Goal: Book appointment/travel/reservation

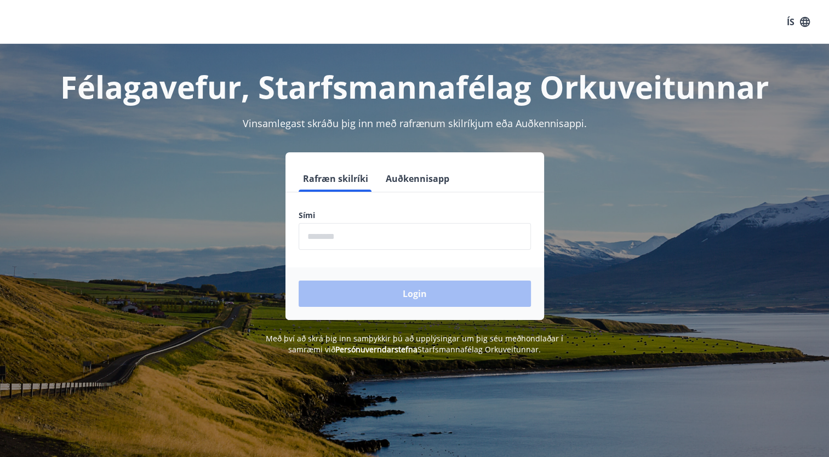
click at [350, 235] on input "phone" at bounding box center [415, 236] width 232 height 27
type input "********"
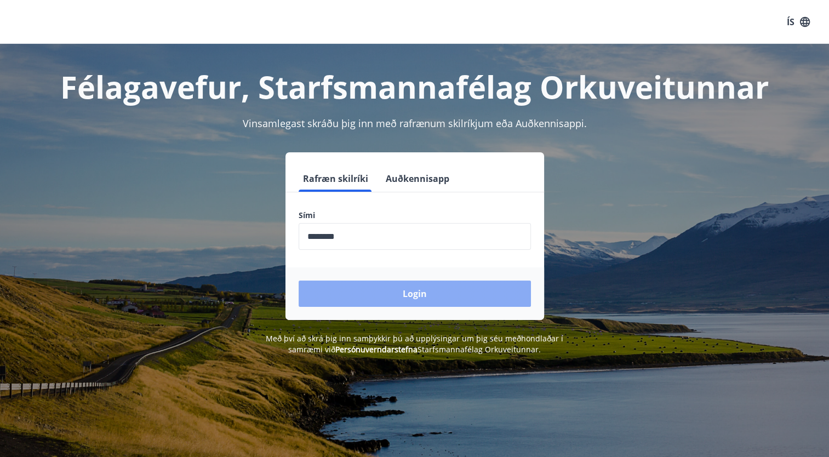
click at [422, 291] on button "Login" at bounding box center [415, 294] width 232 height 26
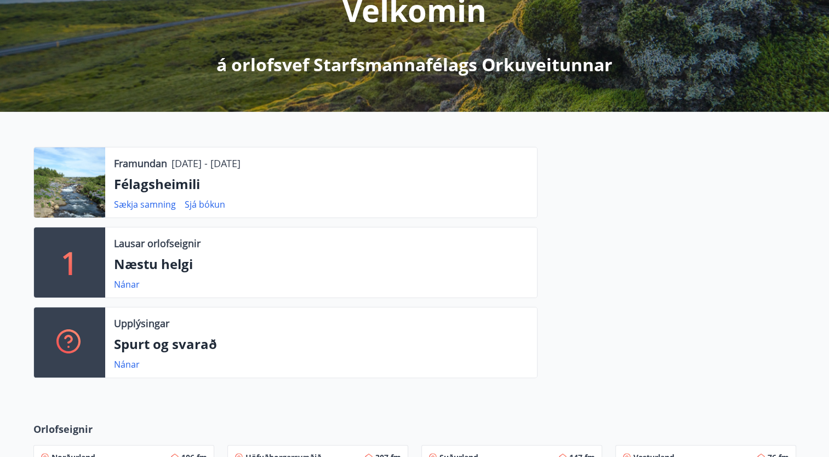
scroll to position [162, 0]
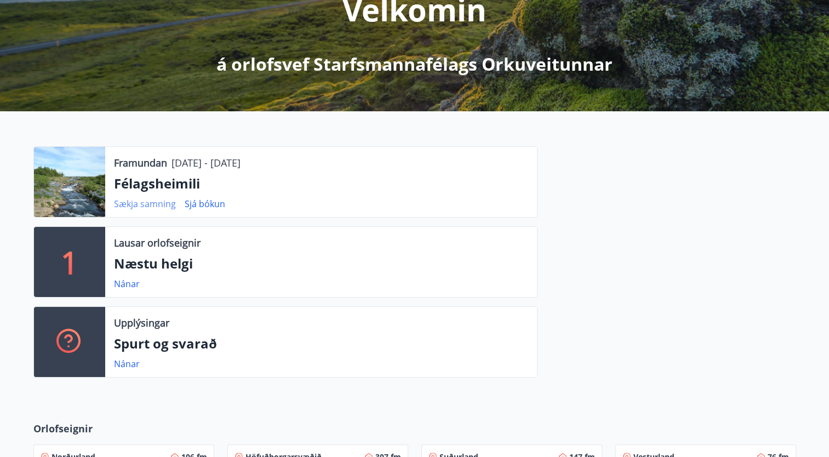
click at [145, 203] on link "Sækja samning" at bounding box center [145, 204] width 62 height 12
click at [202, 206] on link "Sjá bókun" at bounding box center [205, 204] width 41 height 12
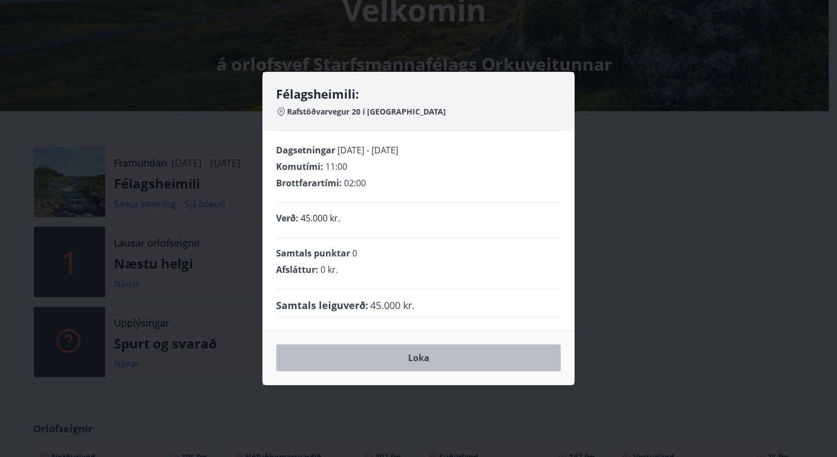
click at [391, 358] on button "Loka" at bounding box center [418, 357] width 285 height 27
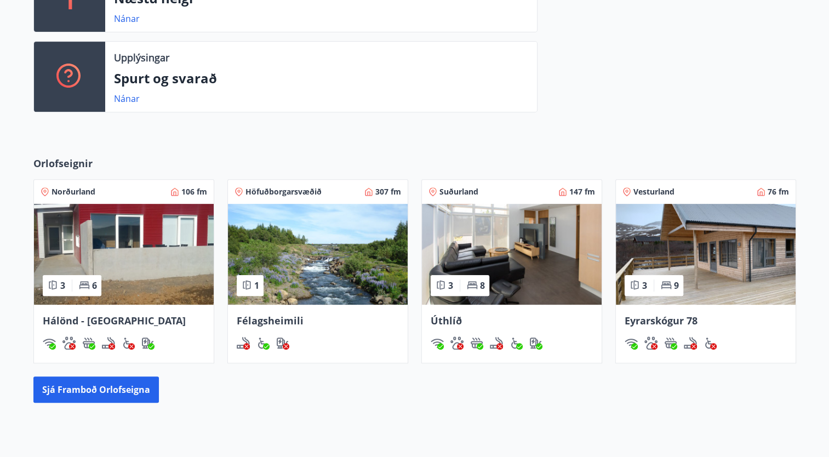
scroll to position [454, 0]
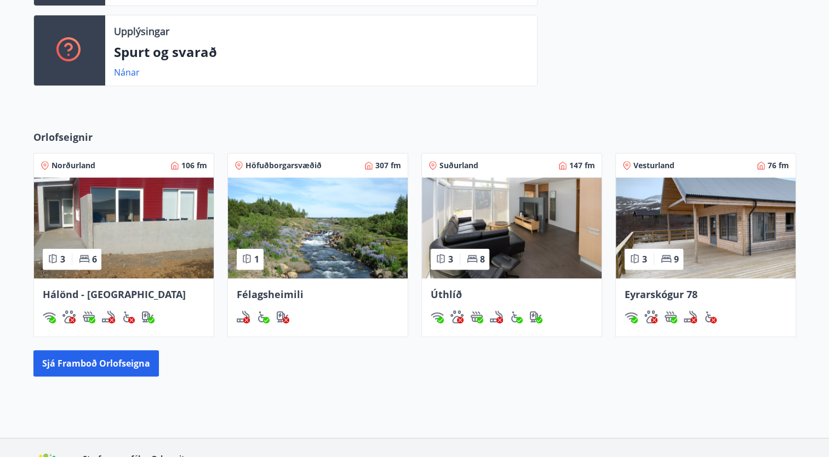
click at [115, 220] on img at bounding box center [124, 228] width 180 height 101
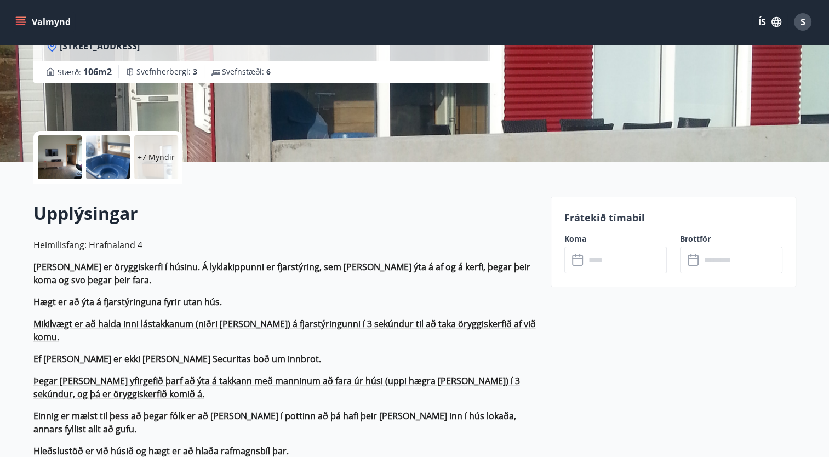
scroll to position [168, 0]
click at [603, 262] on input "text" at bounding box center [626, 259] width 82 height 27
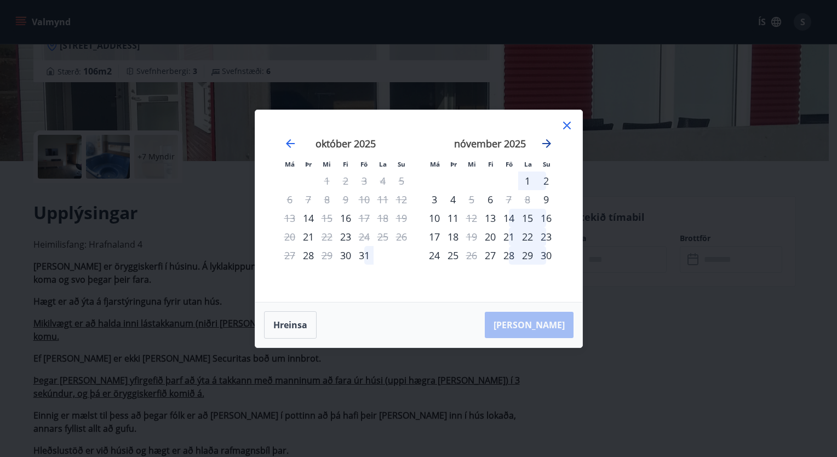
click at [546, 142] on icon "Move forward to switch to the next month." at bounding box center [546, 143] width 9 height 9
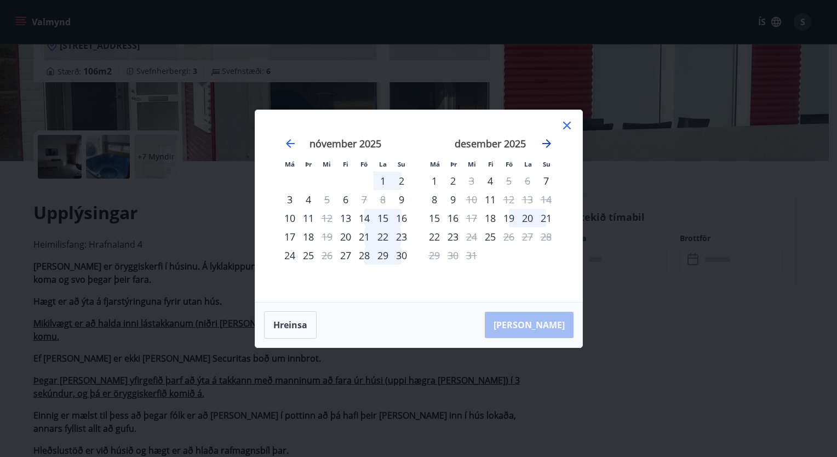
click at [547, 145] on icon "Move forward to switch to the next month." at bounding box center [546, 143] width 9 height 9
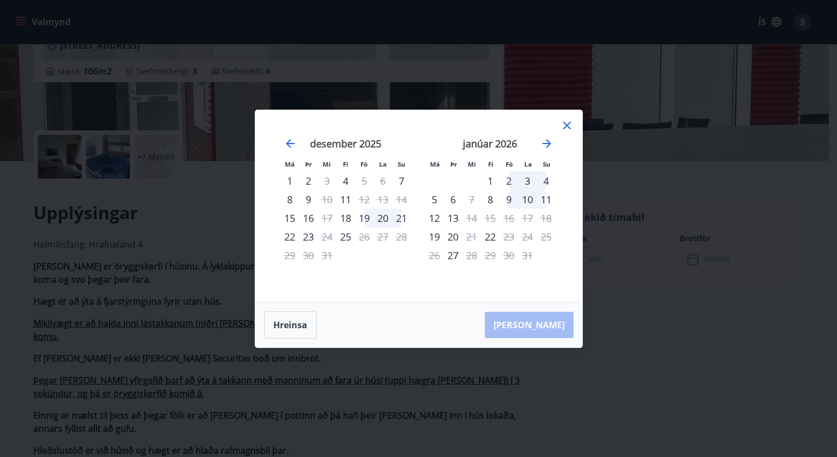
click at [363, 215] on div "19" at bounding box center [364, 218] width 19 height 19
click at [397, 215] on div "21" at bounding box center [401, 218] width 19 height 19
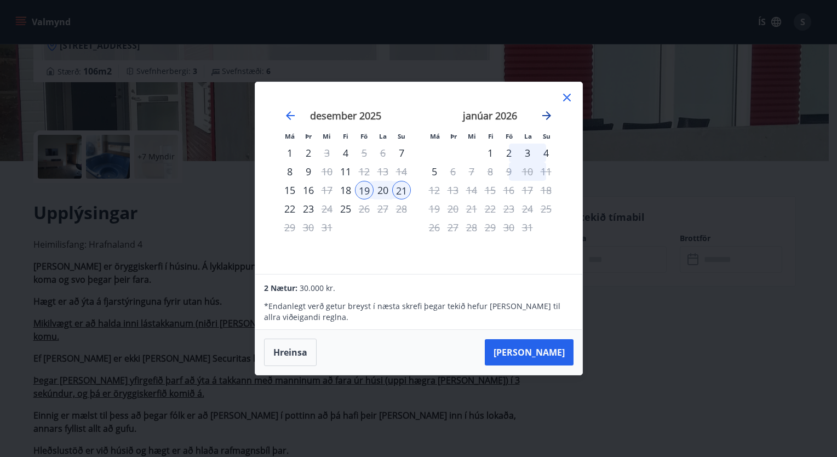
click at [546, 115] on icon "Move forward to switch to the next month." at bounding box center [546, 115] width 13 height 13
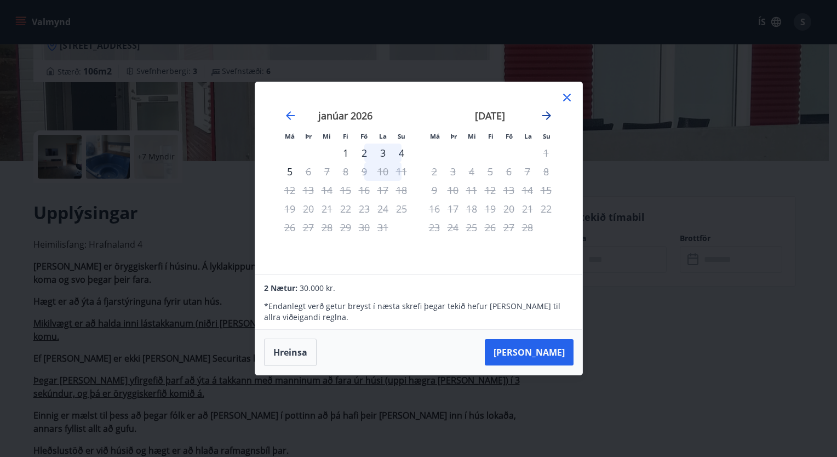
click at [546, 115] on icon "Move forward to switch to the next month." at bounding box center [546, 115] width 13 height 13
click at [288, 114] on icon "Move backward to switch to the previous month." at bounding box center [290, 115] width 9 height 9
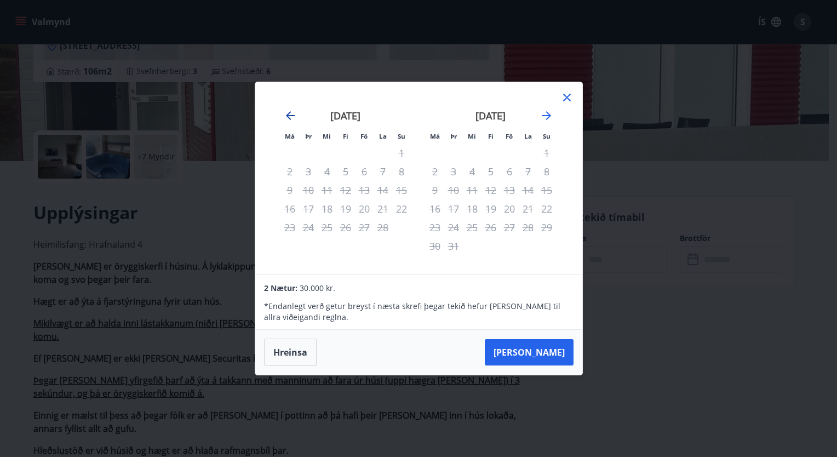
click at [288, 114] on icon "Move backward to switch to the previous month." at bounding box center [290, 115] width 9 height 9
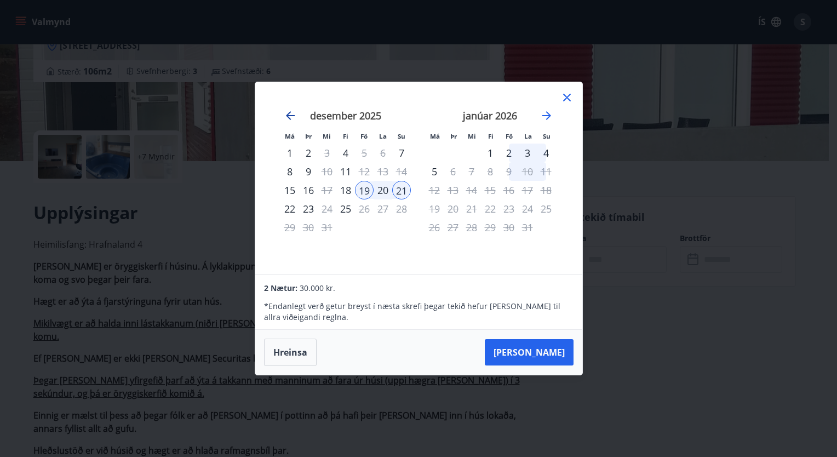
click at [288, 114] on icon "Move backward to switch to the previous month." at bounding box center [290, 115] width 9 height 9
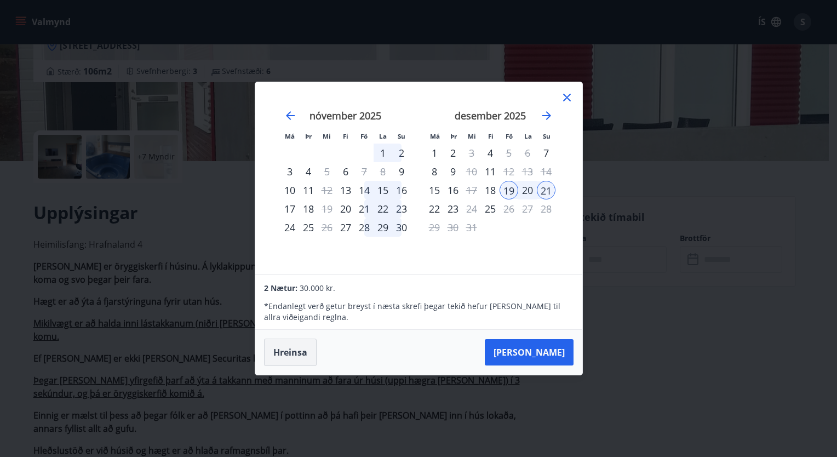
click at [289, 350] on button "Hreinsa" at bounding box center [290, 352] width 53 height 27
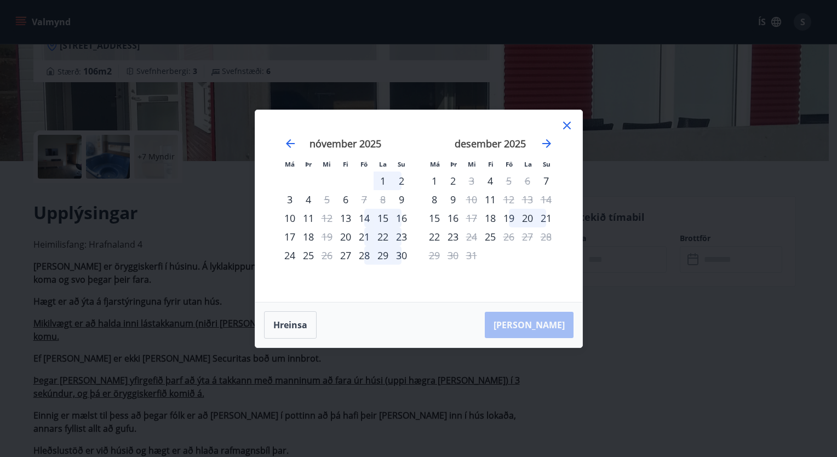
click at [566, 123] on icon at bounding box center [566, 125] width 13 height 13
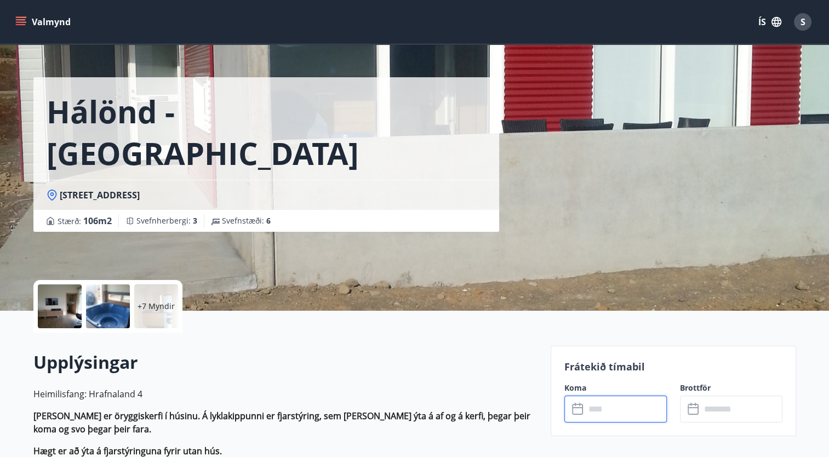
scroll to position [0, 0]
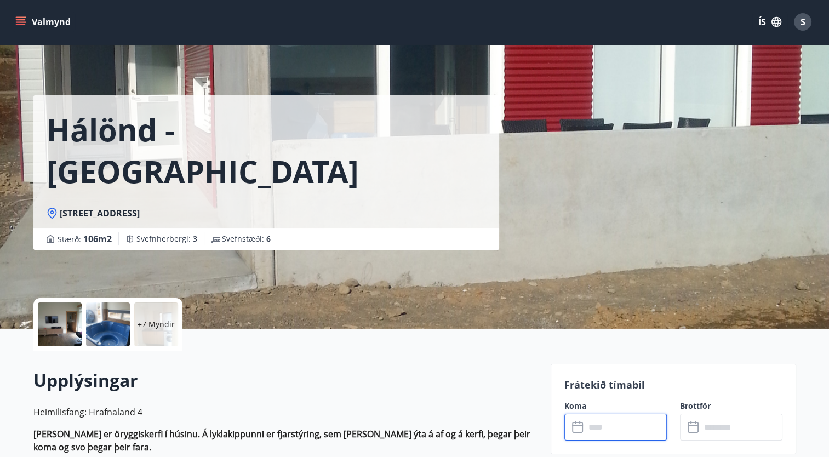
click at [16, 16] on icon "menu" at bounding box center [20, 21] width 11 height 11
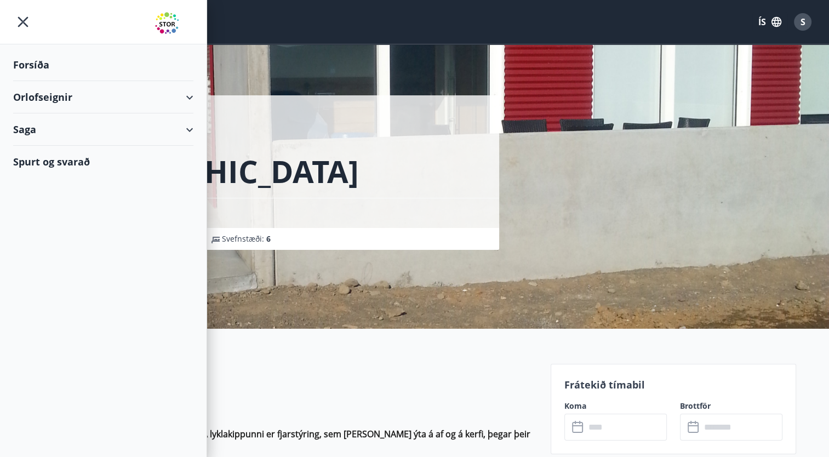
click at [33, 93] on div "Orlofseignir" at bounding box center [103, 97] width 180 height 32
click at [45, 125] on div "Framboð" at bounding box center [103, 124] width 163 height 23
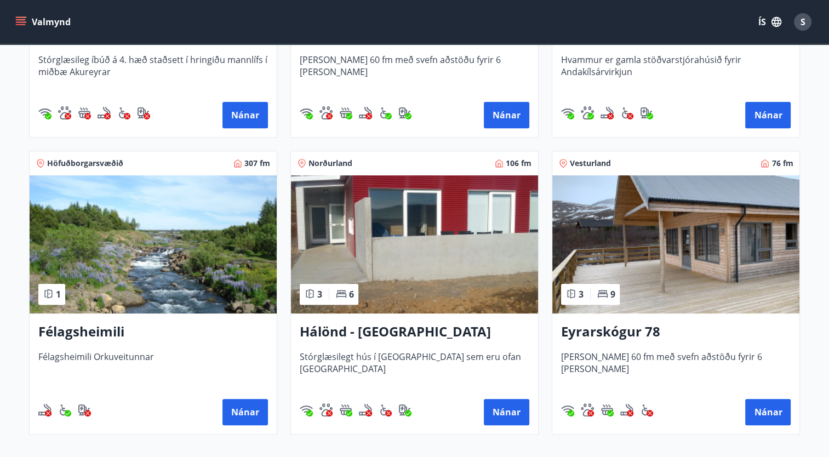
scroll to position [398, 0]
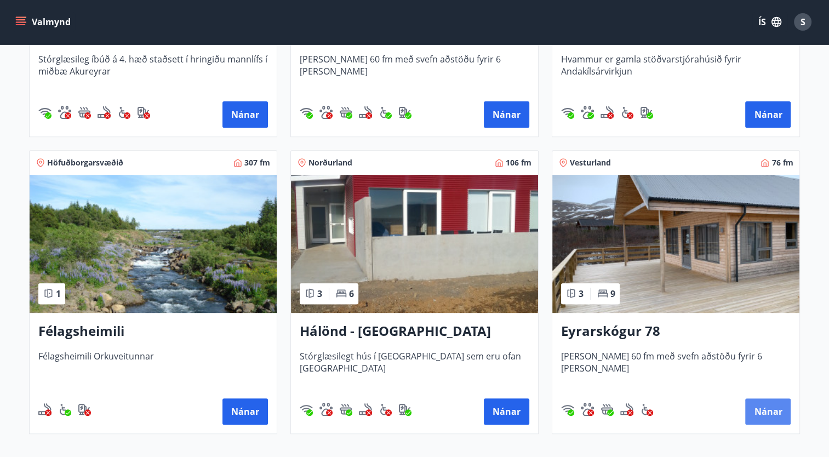
click at [769, 410] on button "Nánar" at bounding box center [767, 411] width 45 height 26
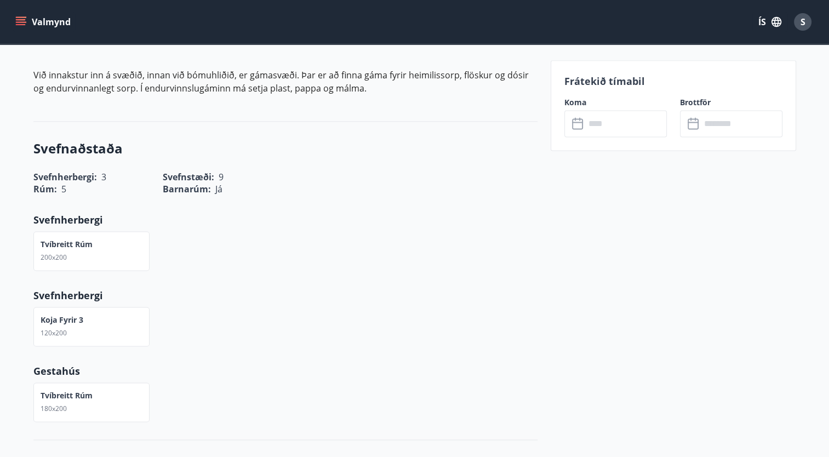
scroll to position [1395, 0]
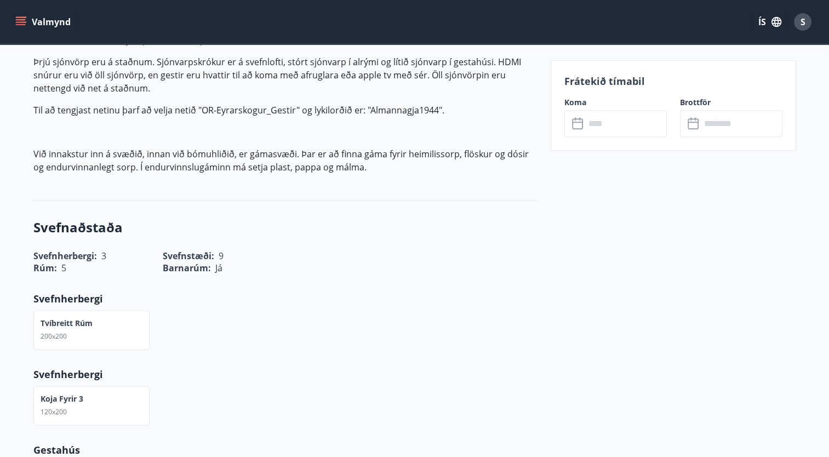
click at [609, 125] on input "text" at bounding box center [626, 123] width 82 height 27
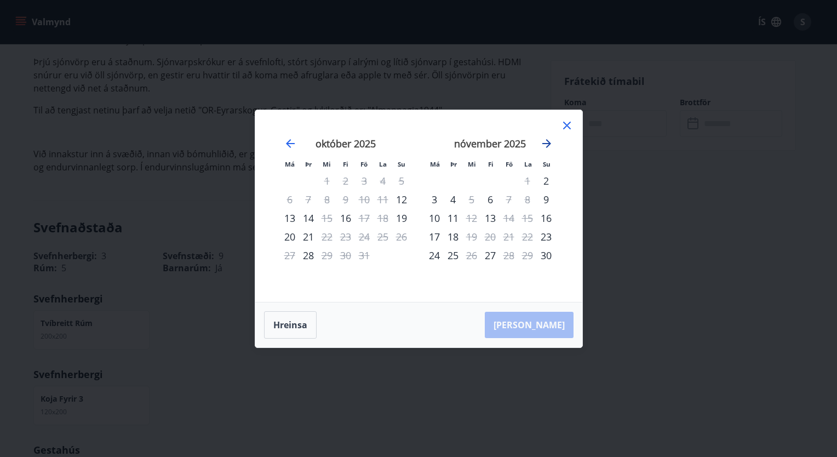
click at [547, 141] on icon "Move forward to switch to the next month." at bounding box center [546, 143] width 9 height 9
click at [566, 126] on icon at bounding box center [567, 126] width 8 height 8
